Goal: Information Seeking & Learning: Learn about a topic

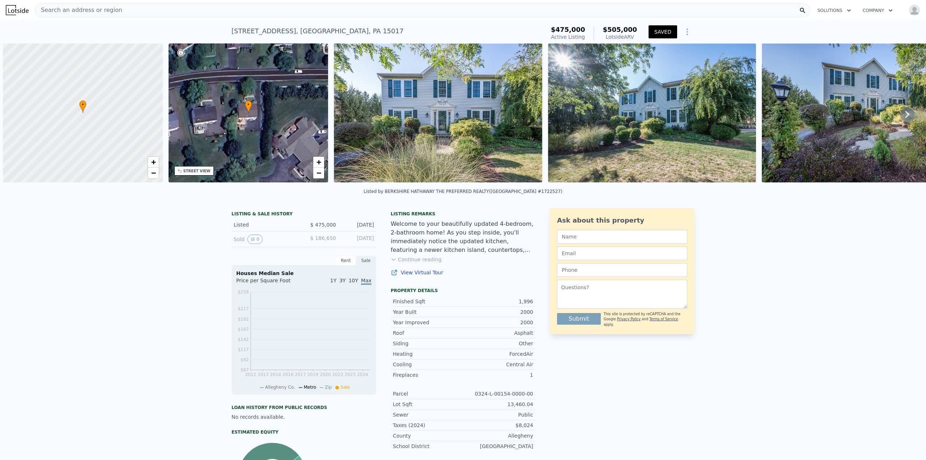
scroll to position [0, 3]
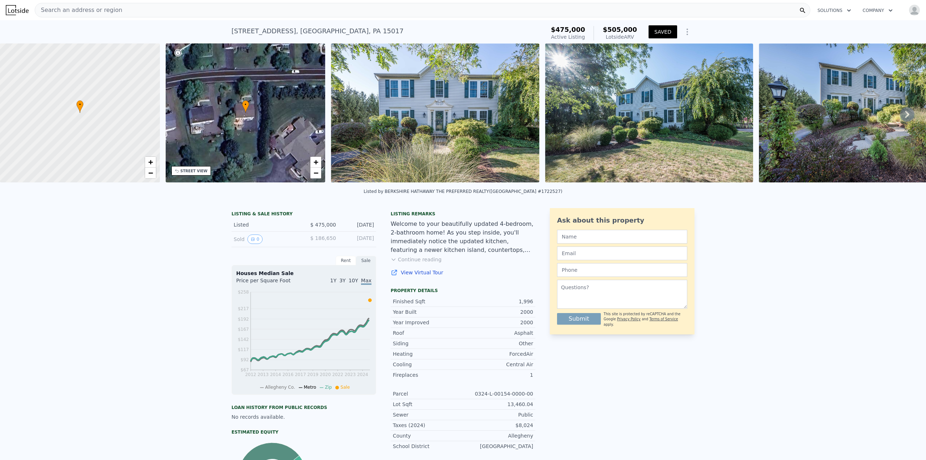
click at [909, 11] on img "button" at bounding box center [915, 10] width 12 height 12
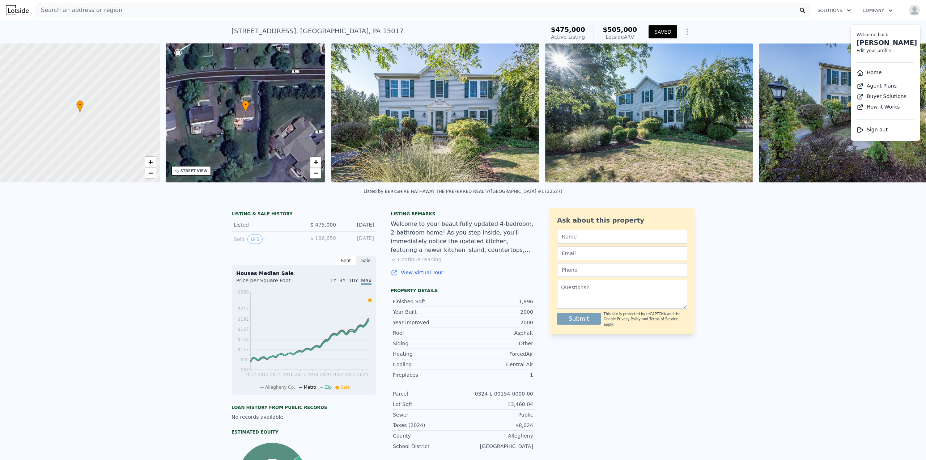
click at [868, 75] on link "Home" at bounding box center [869, 72] width 25 height 6
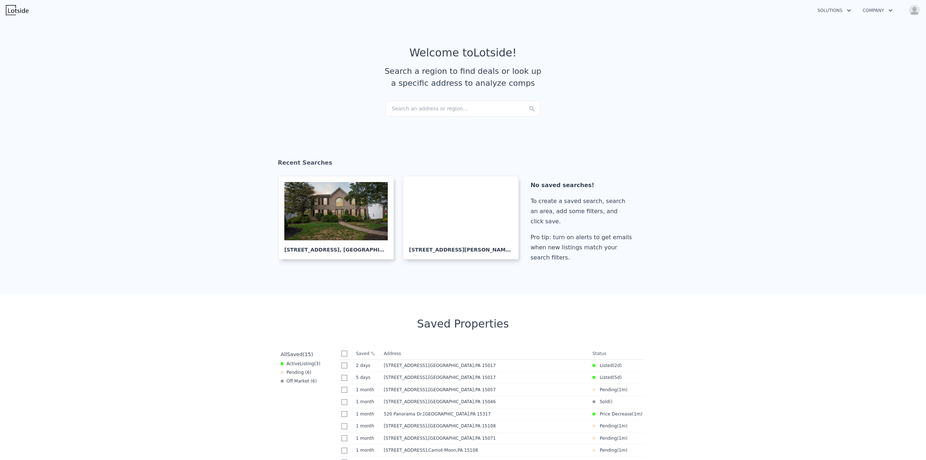
scroll to position [36, 0]
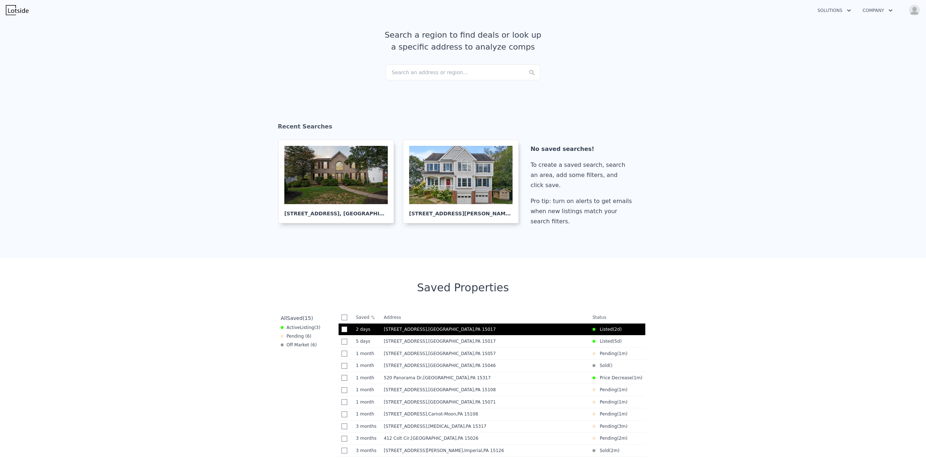
click at [482, 330] on span ", Allegheny County , PA 15017" at bounding box center [463, 329] width 72 height 5
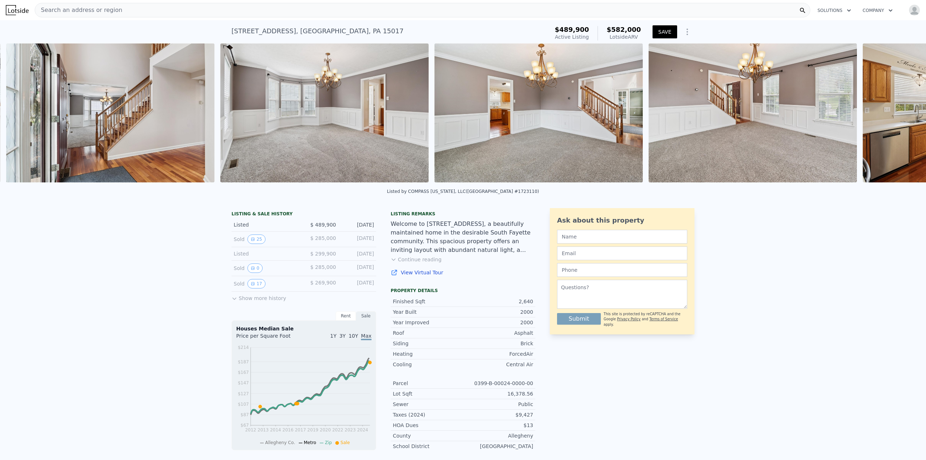
scroll to position [0, 973]
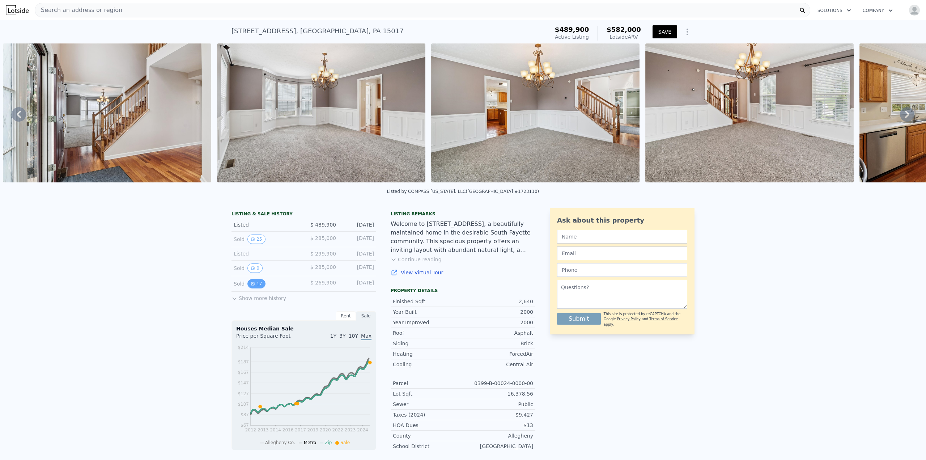
click at [253, 285] on button "17" at bounding box center [256, 283] width 18 height 9
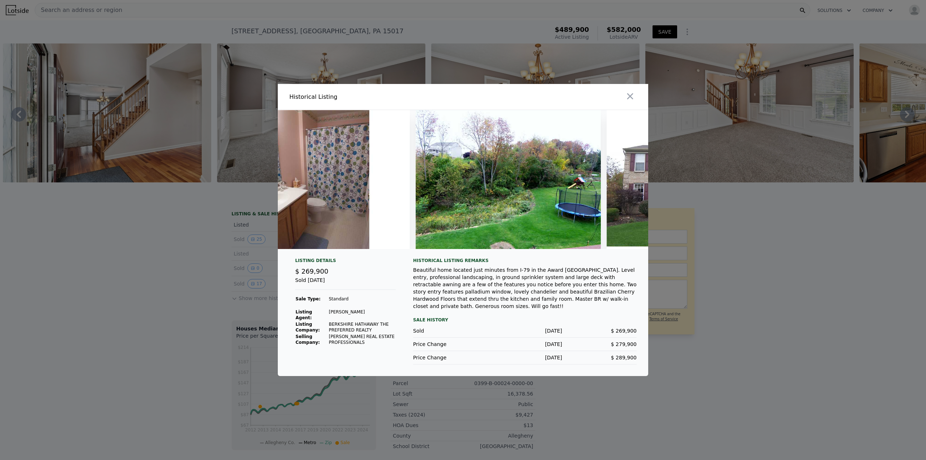
scroll to position [0, 2738]
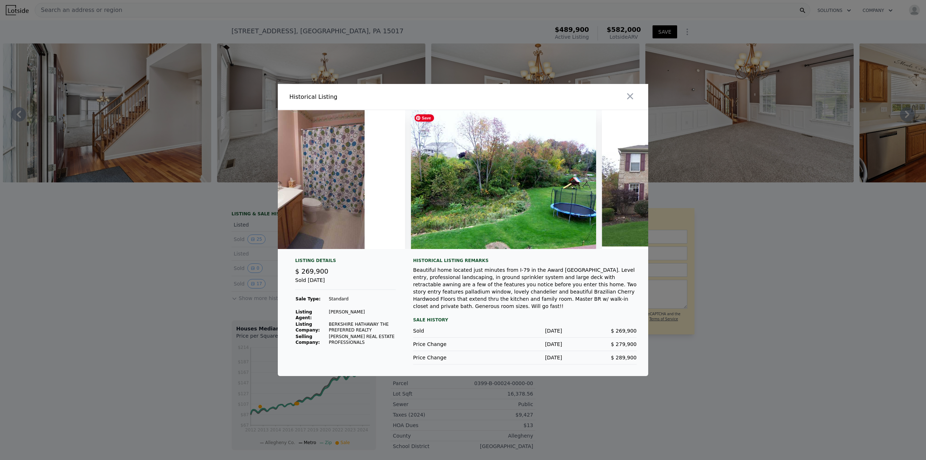
click at [470, 190] on img at bounding box center [503, 179] width 185 height 139
click at [339, 24] on div at bounding box center [463, 230] width 926 height 460
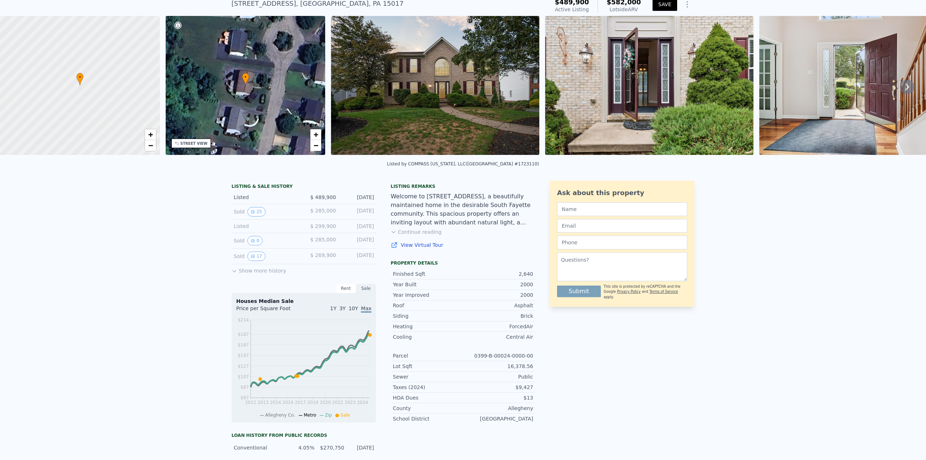
scroll to position [106, 0]
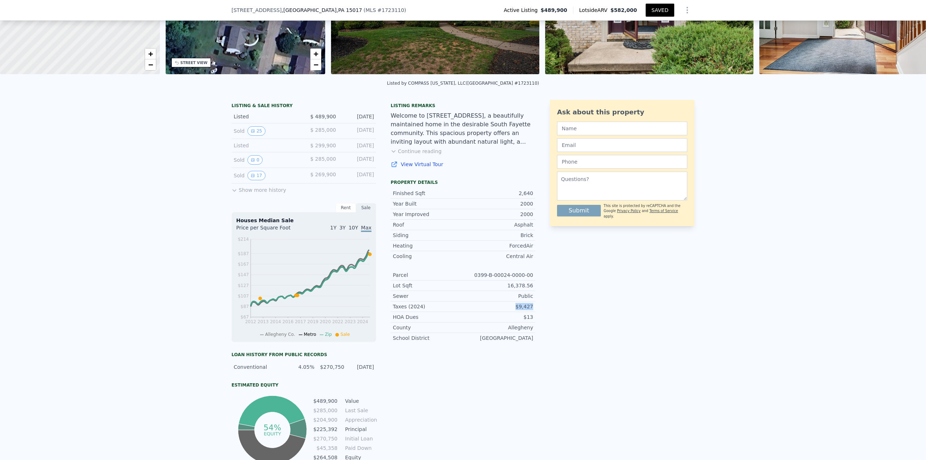
drag, startPoint x: 517, startPoint y: 307, endPoint x: 532, endPoint y: 308, distance: 15.2
click at [532, 308] on div "LISTING & SALE HISTORY Listed $ 489,900 [DATE] Sold 25 $ 285,000 [DATE] Listed …" at bounding box center [463, 283] width 463 height 366
click at [532, 309] on div "LISTING & SALE HISTORY Listed $ 489,900 [DATE] Sold 25 $ 285,000 [DATE] Listed …" at bounding box center [463, 283] width 463 height 366
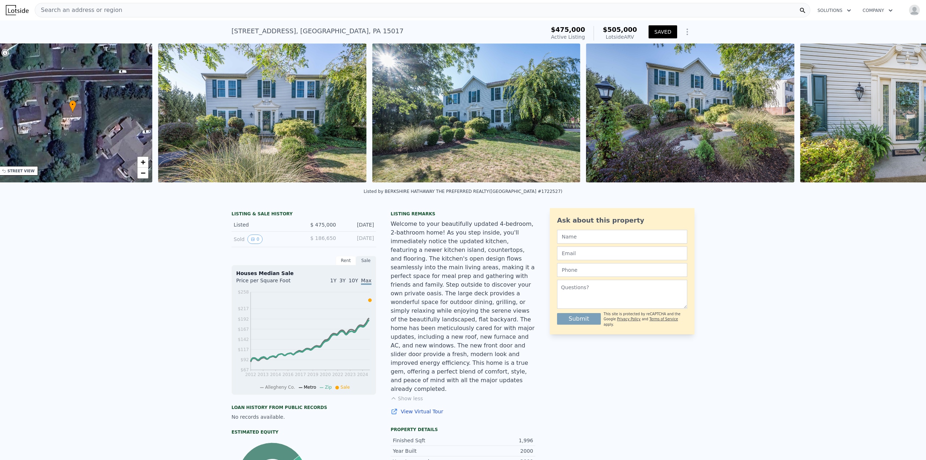
scroll to position [0, 168]
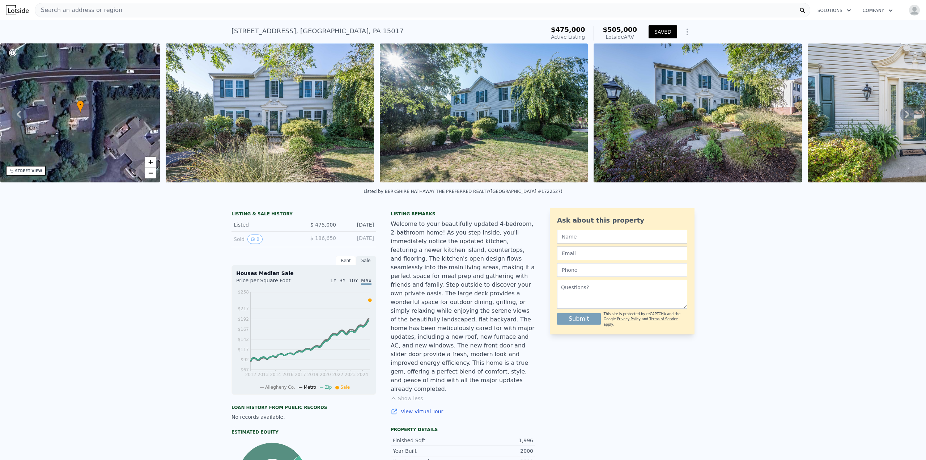
click at [254, 33] on div "471 Hickory Grade Rd , Allegheny County , PA 15017" at bounding box center [318, 31] width 172 height 10
copy div "471 Hickory Grade Rd , Allegheny County , PA 15017 Active at $475k (~ARV $505k )"
